Goal: Use online tool/utility

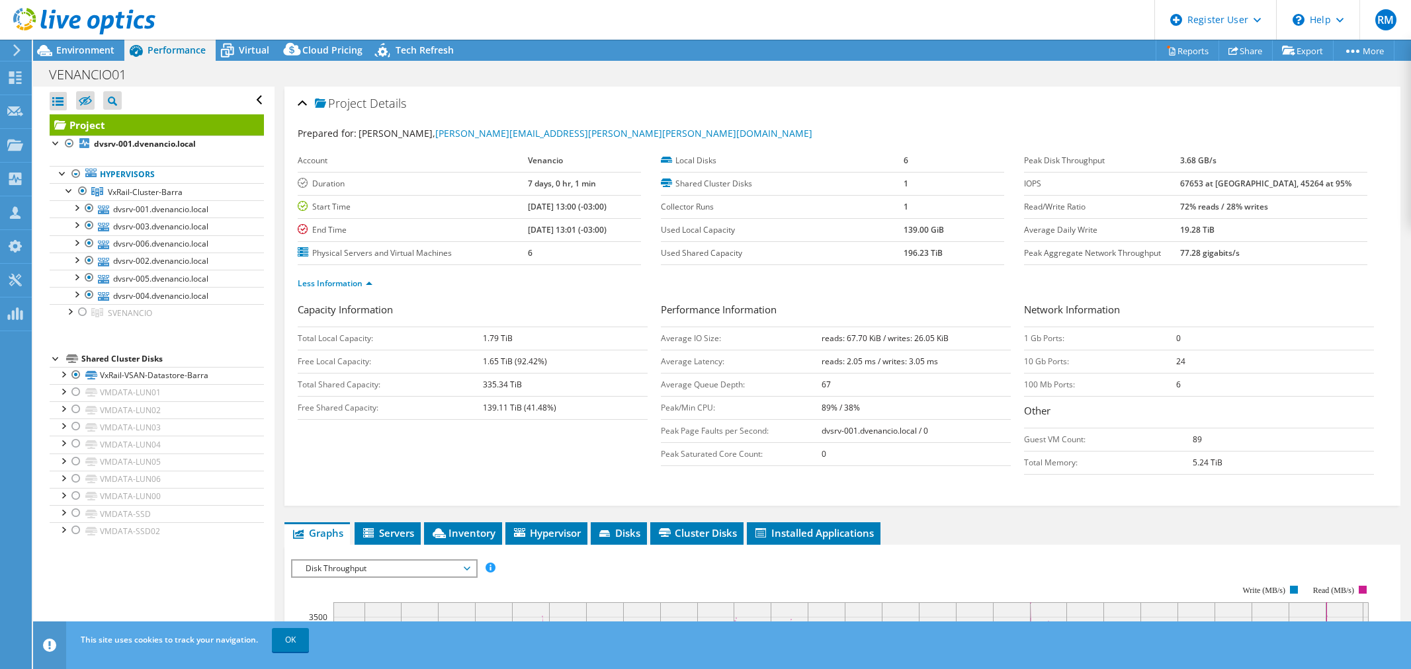
select select "SouthAmerica"
select select "USD"
